Goal: Browse casually

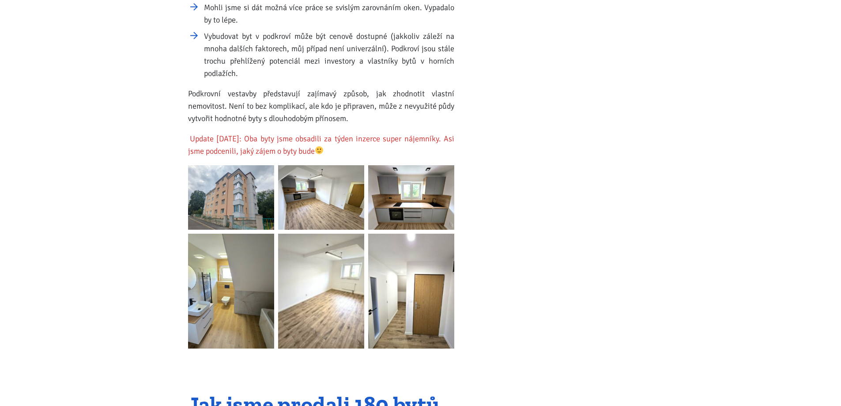
scroll to position [1324, 0]
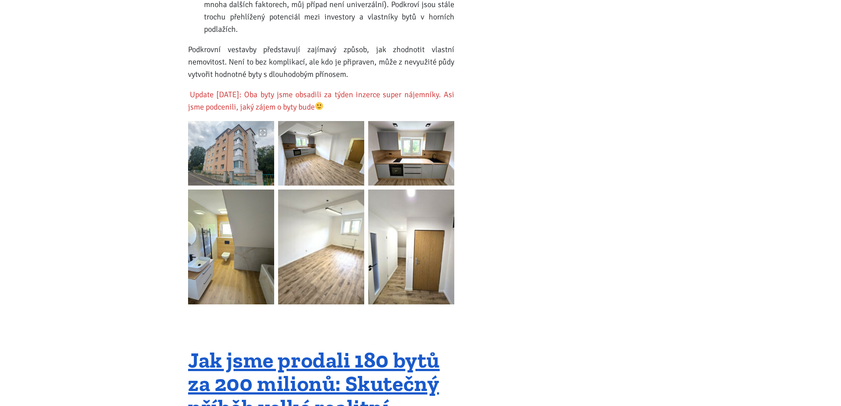
click at [229, 140] on img at bounding box center [231, 153] width 86 height 64
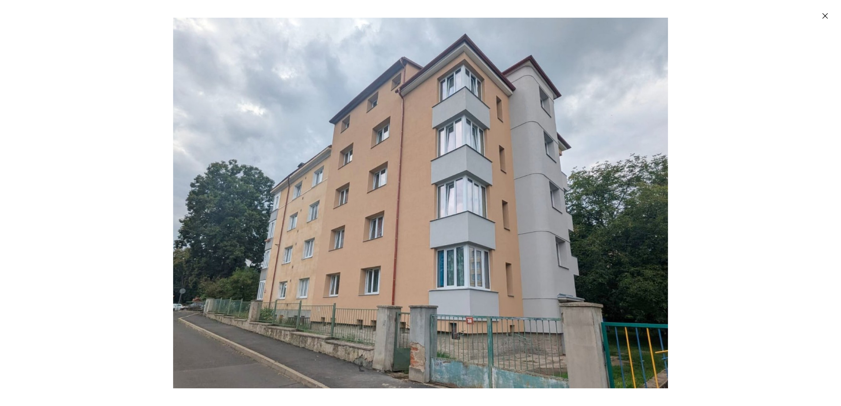
click at [546, 183] on img "Enlarged image" at bounding box center [420, 203] width 495 height 370
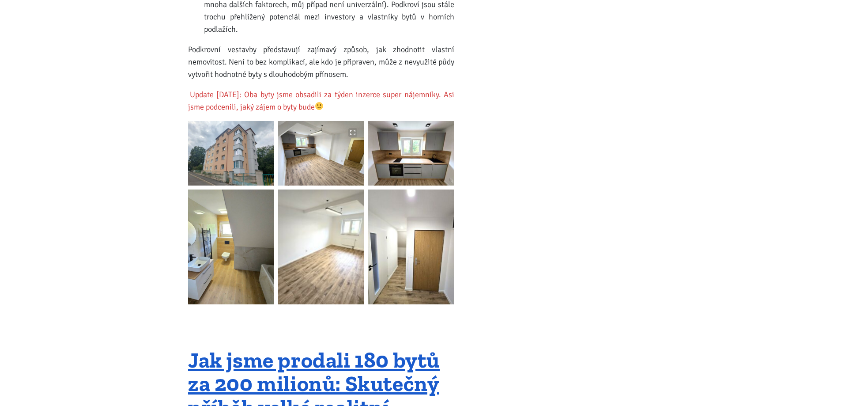
click at [315, 140] on img at bounding box center [321, 153] width 86 height 64
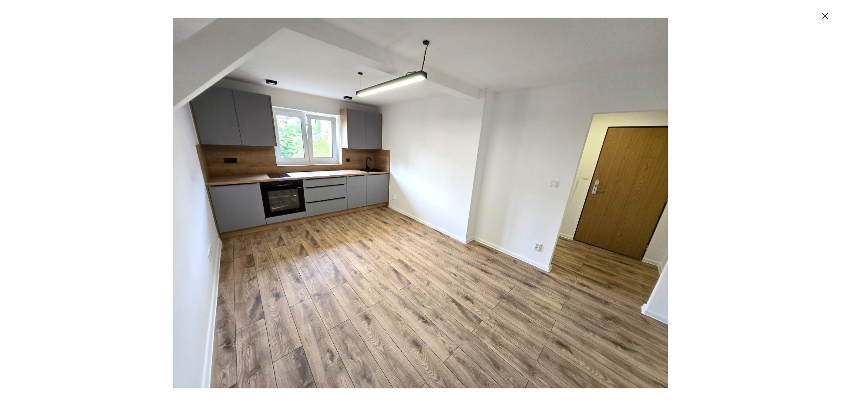
click at [465, 190] on img "Enlarged image" at bounding box center [420, 203] width 495 height 370
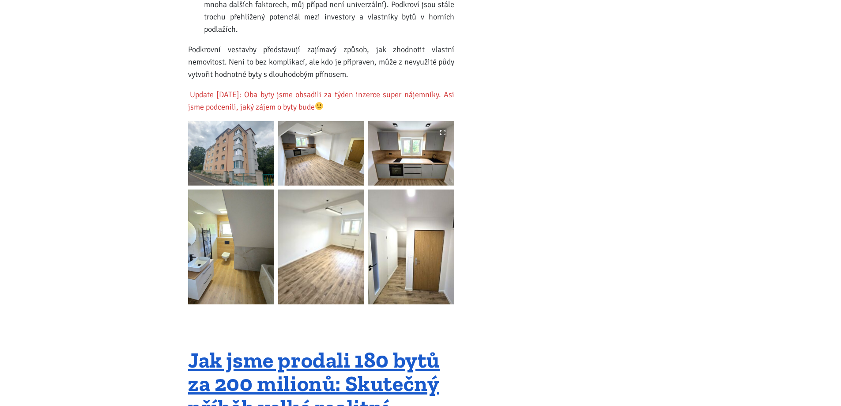
click at [404, 131] on img at bounding box center [411, 153] width 86 height 64
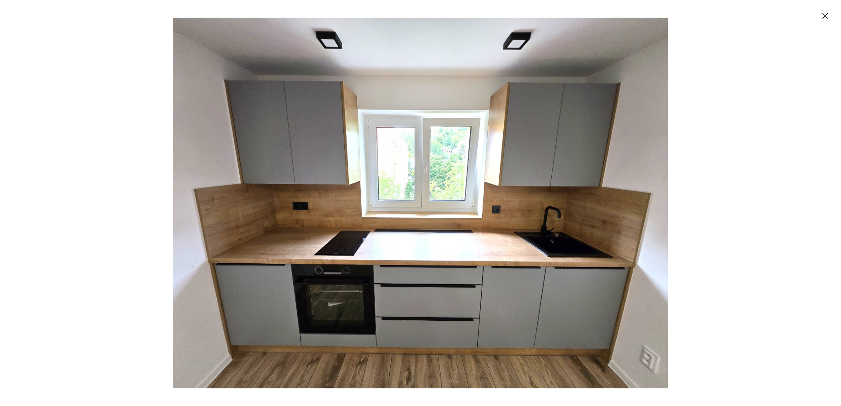
click at [415, 155] on img "Enlarged image" at bounding box center [420, 203] width 495 height 370
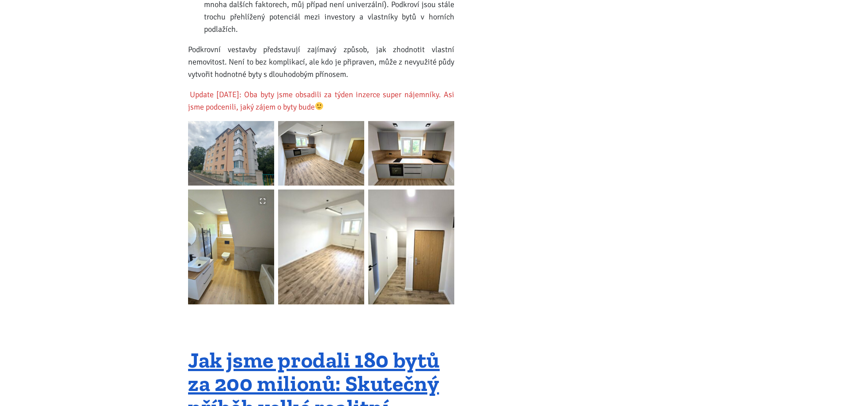
click at [192, 248] on img at bounding box center [231, 246] width 86 height 115
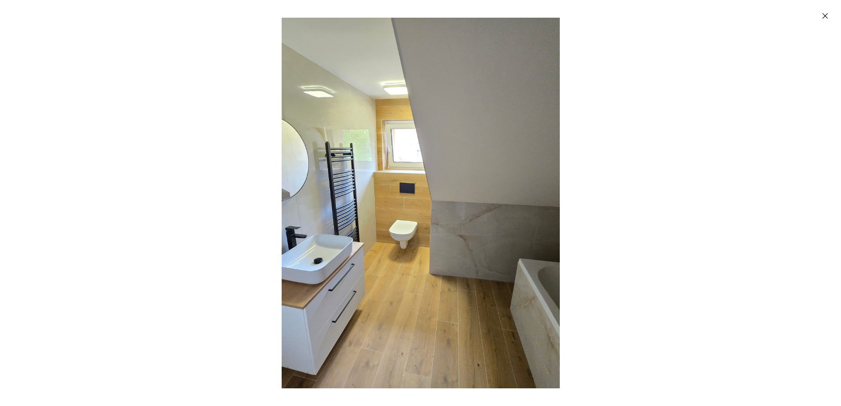
click at [448, 180] on img "Enlarged image" at bounding box center [420, 203] width 495 height 370
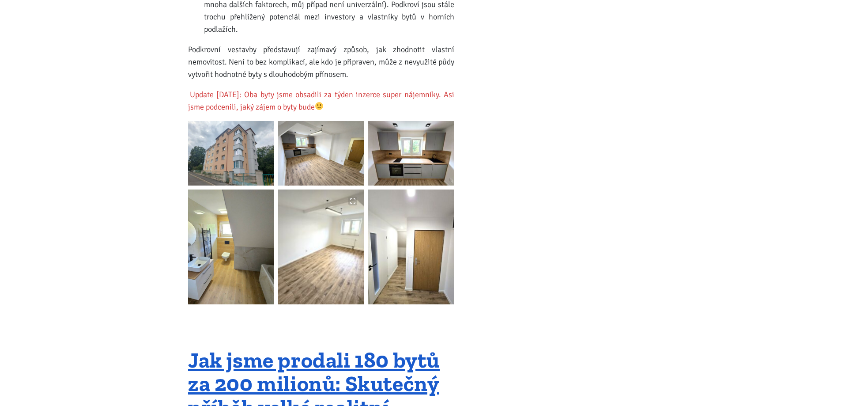
click at [313, 233] on img at bounding box center [321, 246] width 86 height 115
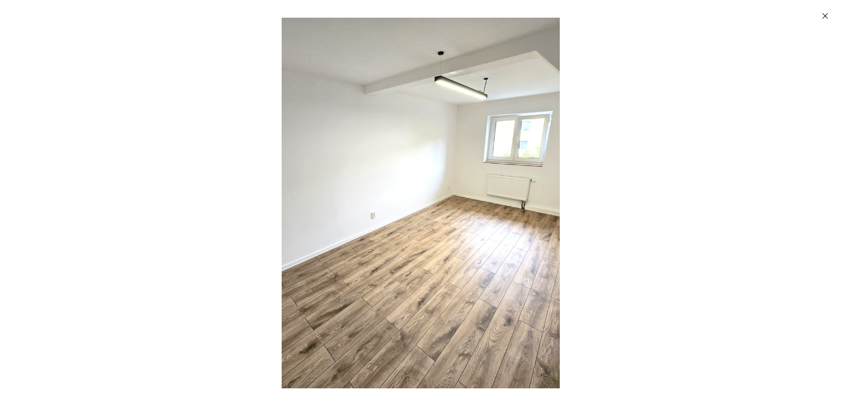
click at [461, 209] on img "Enlarged image" at bounding box center [420, 203] width 495 height 370
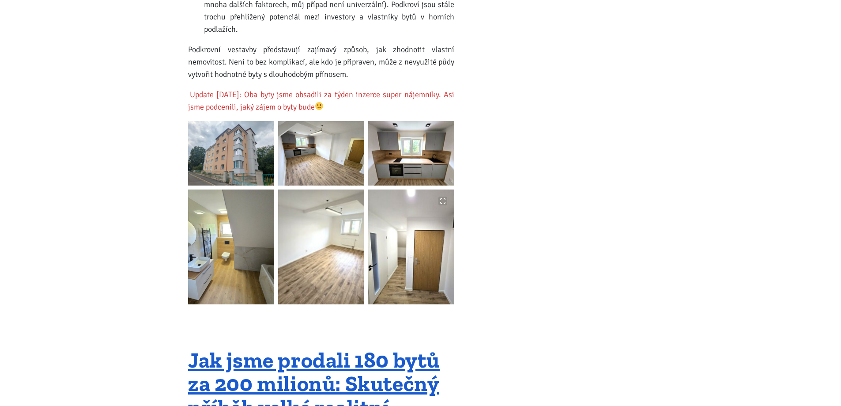
click at [445, 258] on img at bounding box center [411, 246] width 86 height 115
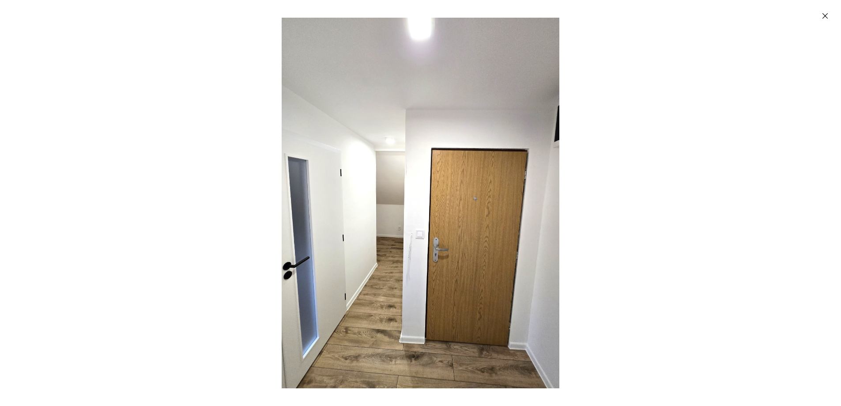
click at [480, 202] on img "Enlarged image" at bounding box center [421, 203] width 278 height 370
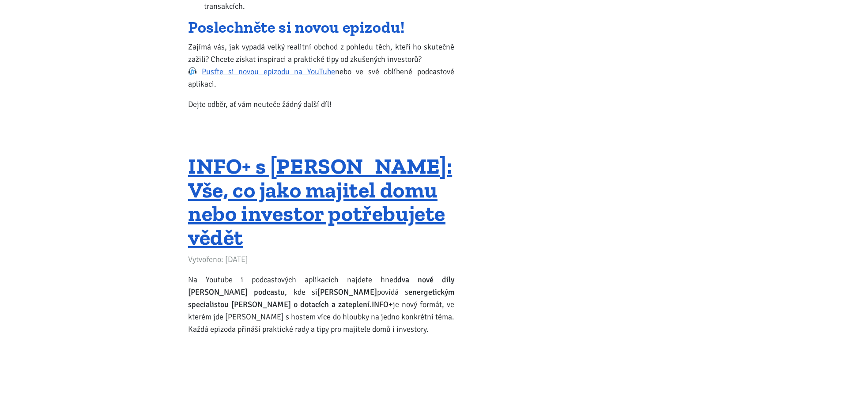
scroll to position [1987, 0]
